Goal: Transaction & Acquisition: Purchase product/service

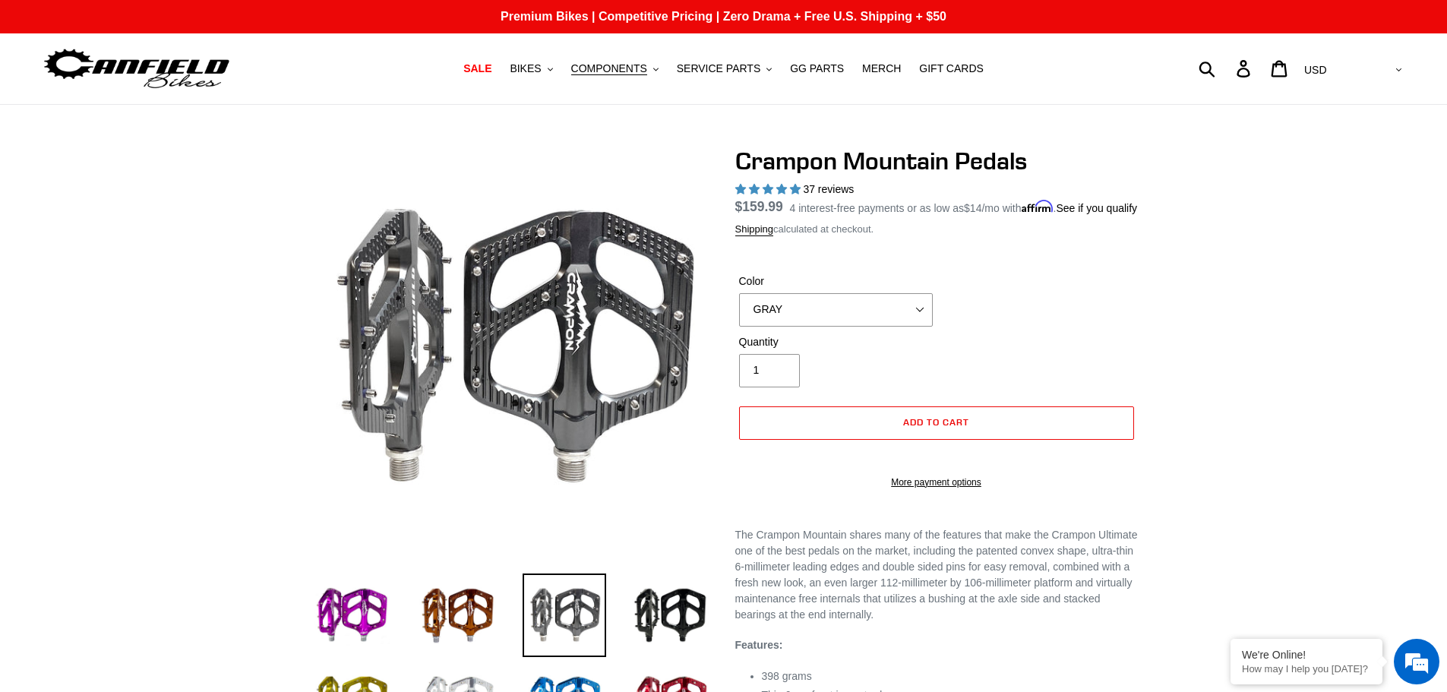
select select "highest-rating"
click at [798, 327] on select "GRAY BLACK STEALTH - Sold out POLISHED RED BLUE [GEOGRAPHIC_DATA] ORANGE PNW GR…" at bounding box center [836, 309] width 194 height 33
select select "BLACK"
click at [739, 311] on select "GRAY BLACK STEALTH - Sold out POLISHED RED BLUE [GEOGRAPHIC_DATA] ORANGE PNW GR…" at bounding box center [836, 309] width 194 height 33
click at [817, 381] on div "Quantity 1" at bounding box center [835, 360] width 201 height 53
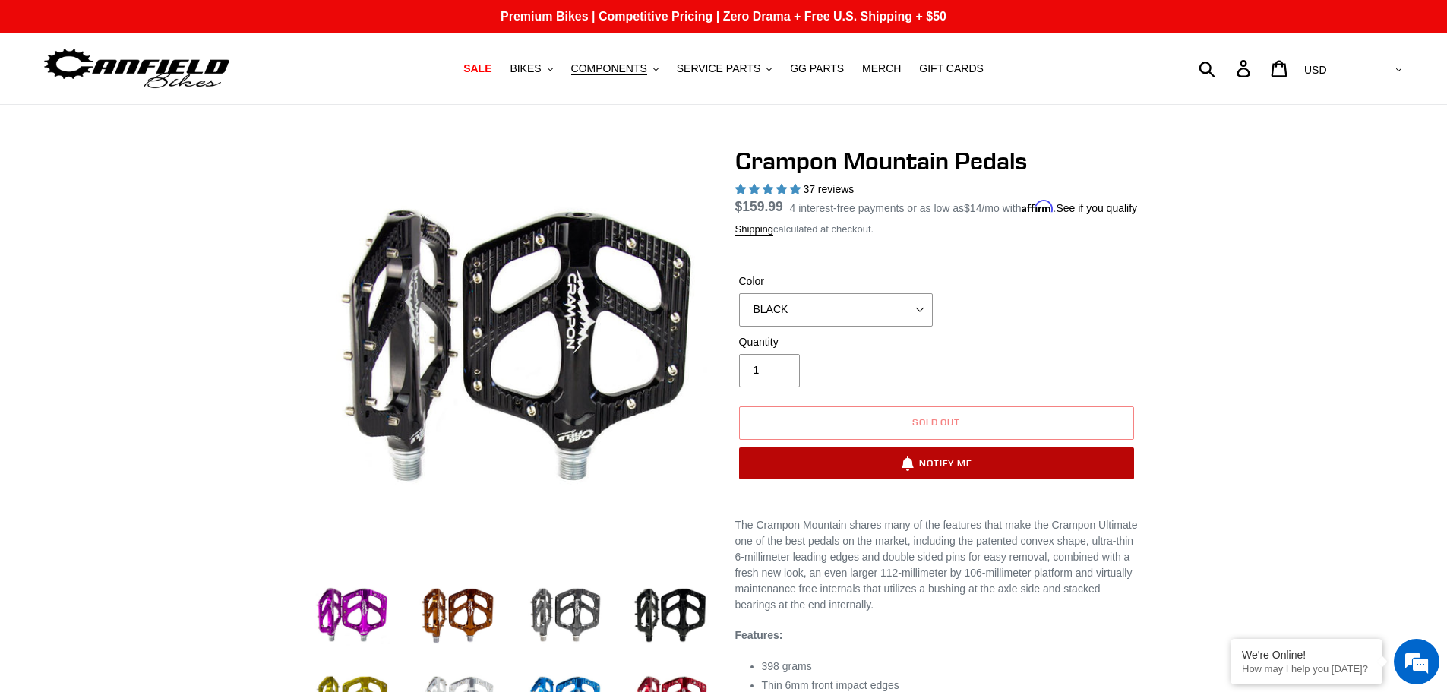
click at [935, 479] on button "Notify Me" at bounding box center [936, 464] width 395 height 32
select select "US"
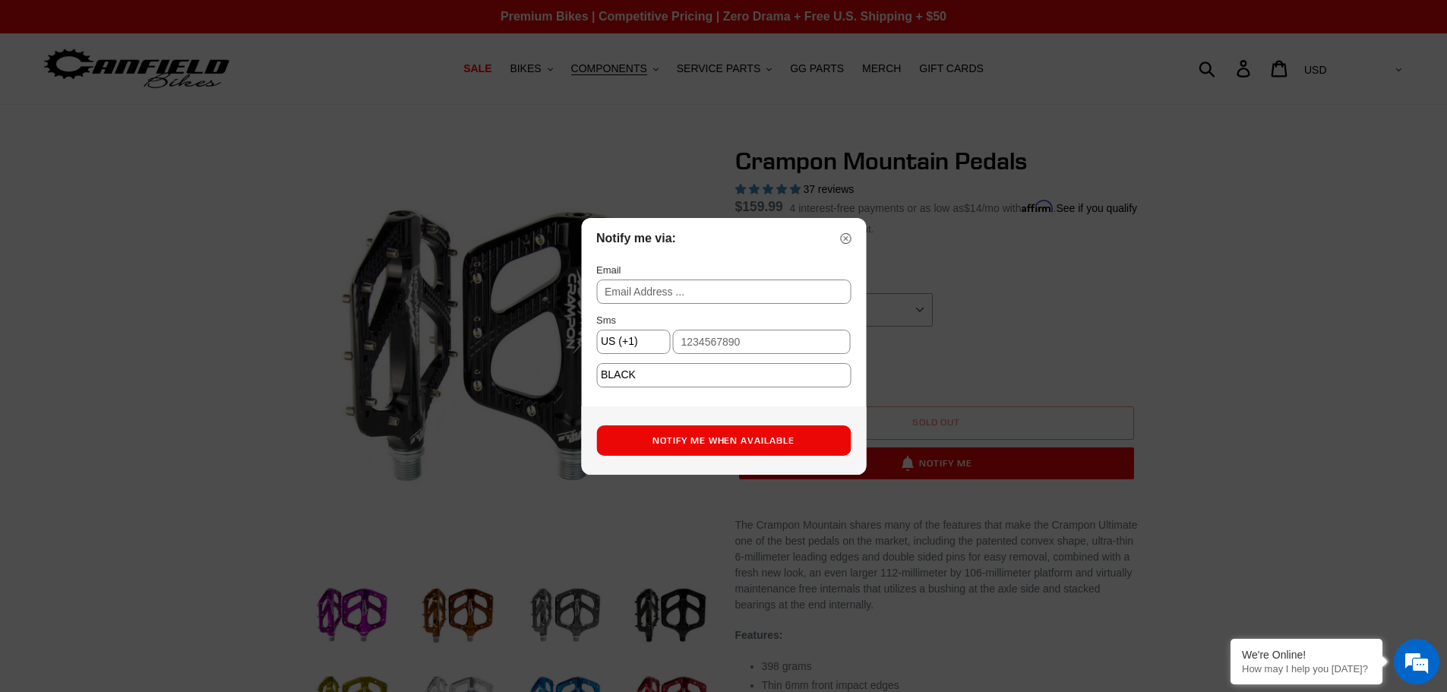
click at [691, 296] on input "text" at bounding box center [723, 292] width 255 height 24
type input "[PERSON_NAME][EMAIL_ADDRESS][DOMAIN_NAME]"
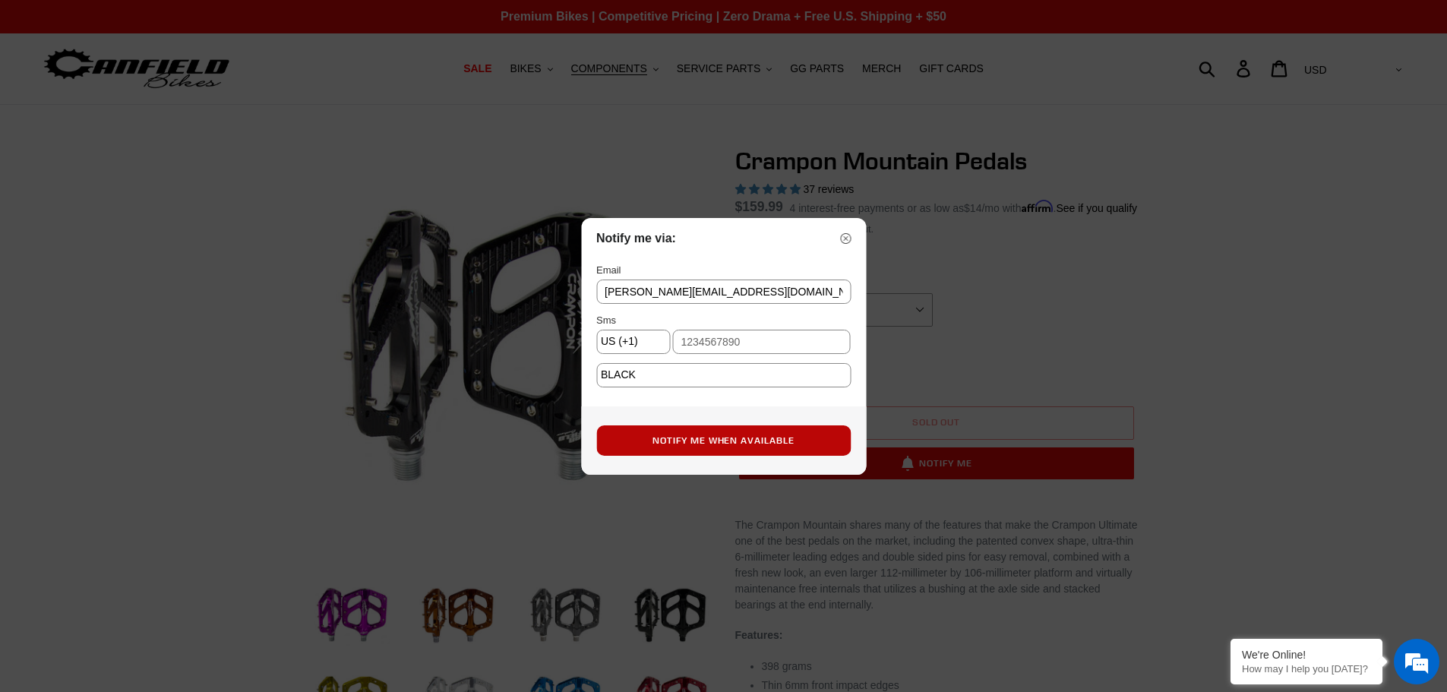
click at [726, 443] on button "Notify Me When Available" at bounding box center [723, 440] width 255 height 30
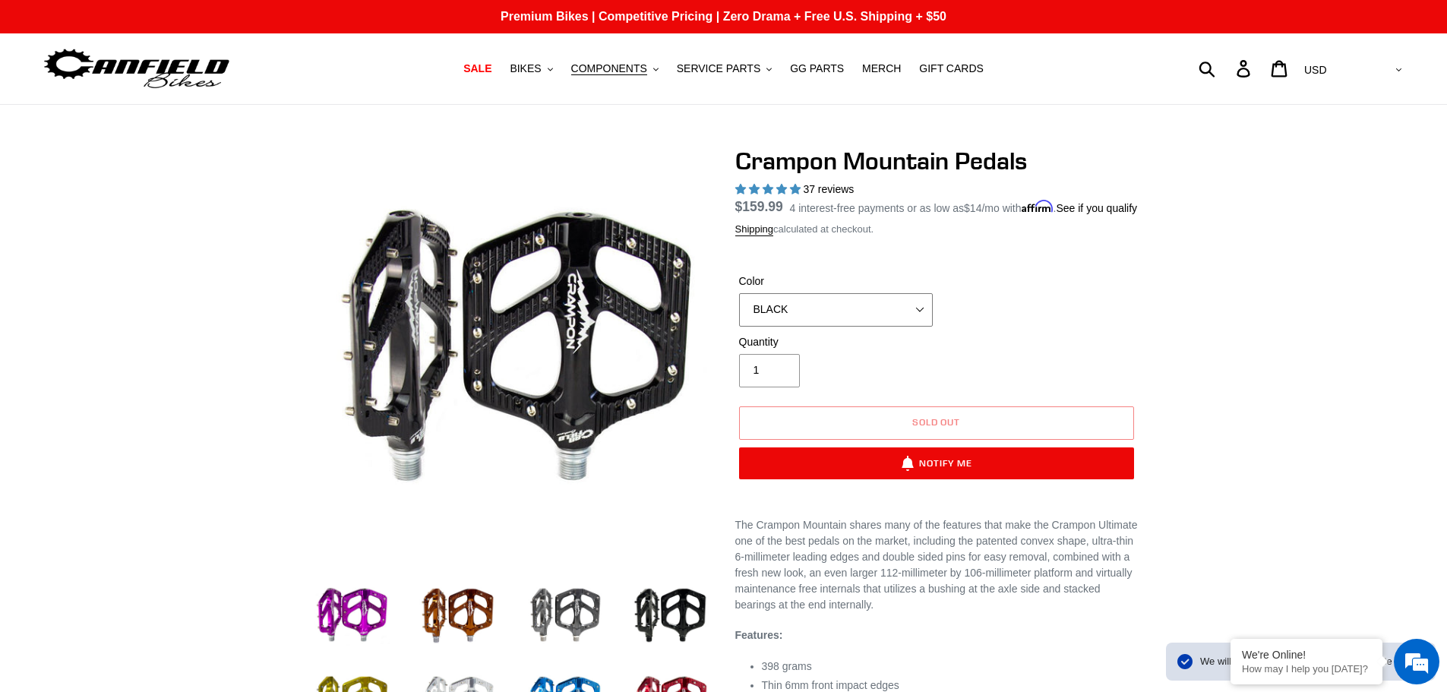
click at [852, 323] on select "GRAY BLACK STEALTH - Sold out POLISHED RED BLUE [GEOGRAPHIC_DATA] ORANGE PNW GR…" at bounding box center [836, 309] width 194 height 33
click at [739, 311] on select "GRAY BLACK STEALTH - Sold out POLISHED RED BLUE [GEOGRAPHIC_DATA] ORANGE PNW GR…" at bounding box center [836, 309] width 194 height 33
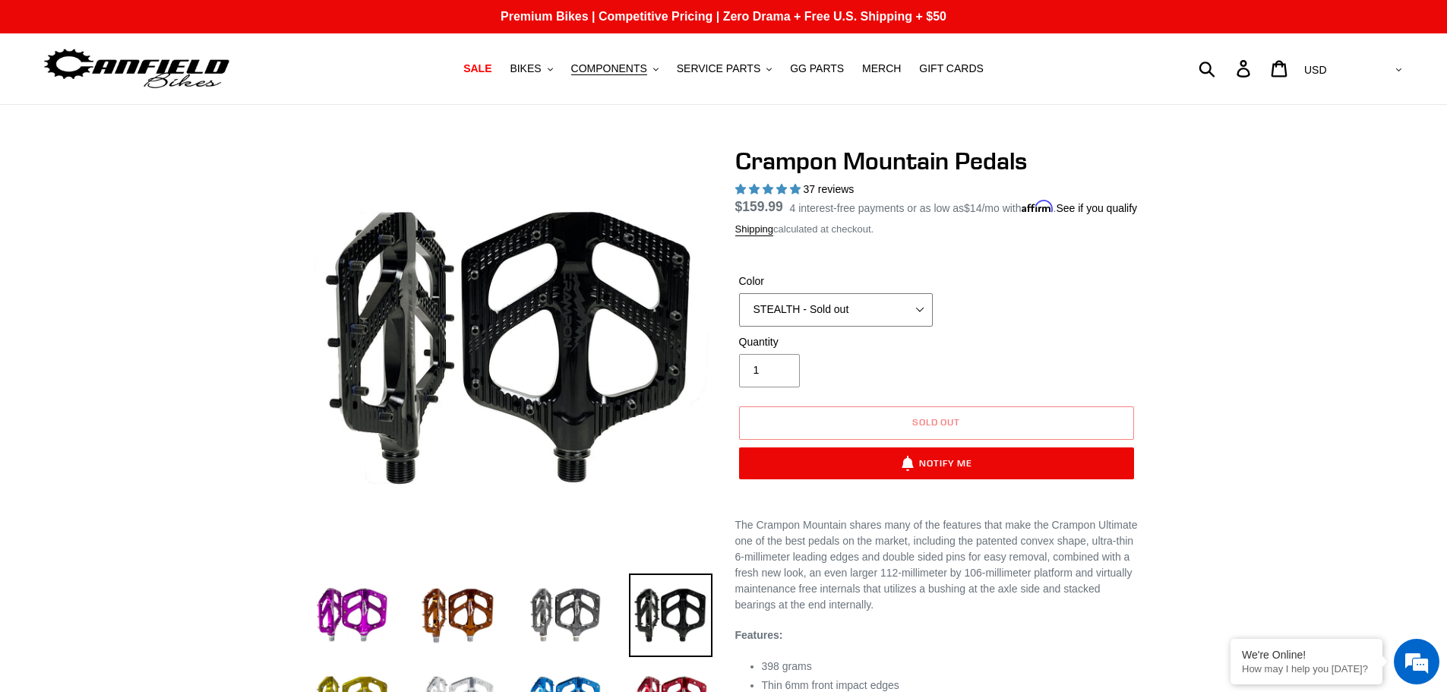
click at [827, 327] on select "GRAY BLACK STEALTH - Sold out POLISHED RED BLUE [GEOGRAPHIC_DATA] ORANGE PNW GR…" at bounding box center [836, 309] width 194 height 33
select select "BLACK"
click at [739, 311] on select "GRAY BLACK STEALTH - Sold out POLISHED RED BLUE [GEOGRAPHIC_DATA] ORANGE PNW GR…" at bounding box center [836, 309] width 194 height 33
